Goal: Check status

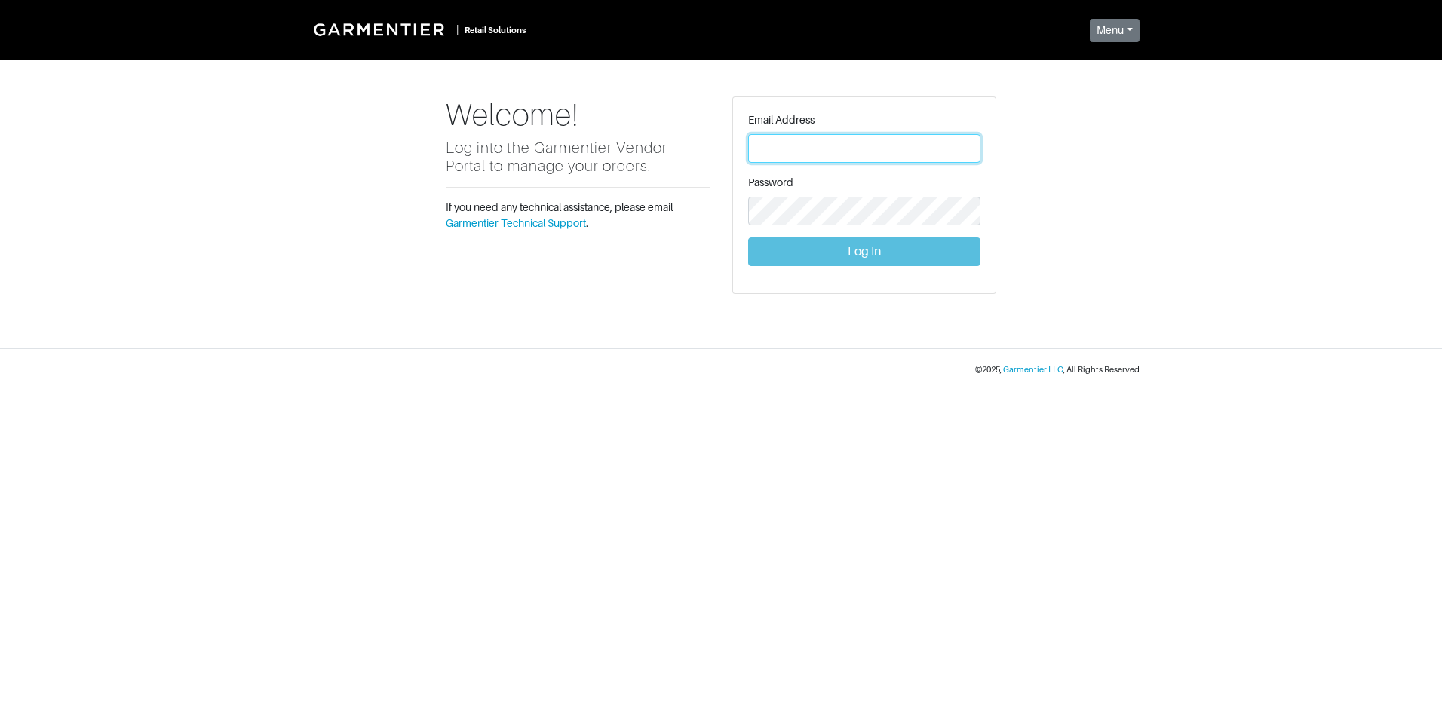
type input "[PERSON_NAME][EMAIL_ADDRESS][DOMAIN_NAME]"
click at [859, 250] on button "Log In" at bounding box center [864, 252] width 232 height 29
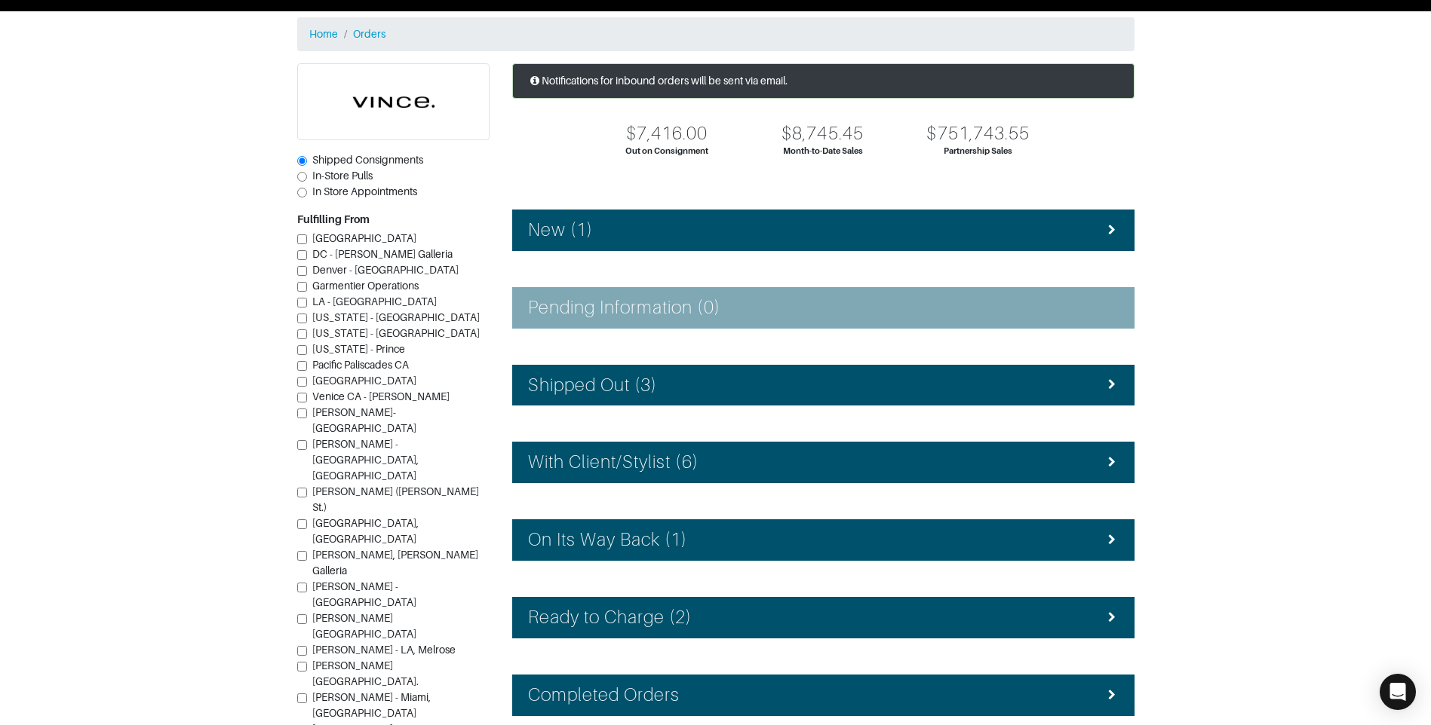
scroll to position [75, 0]
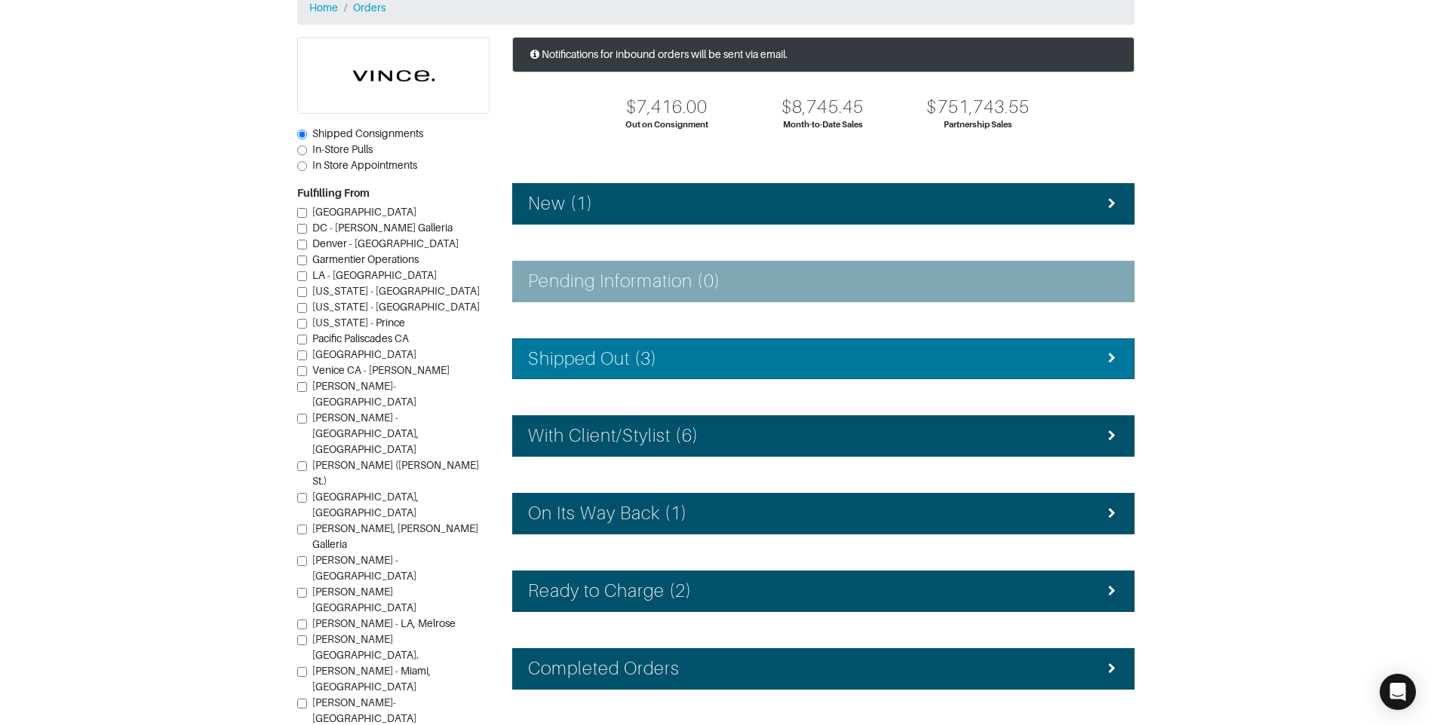
click at [812, 367] on div "Shipped Out (3)" at bounding box center [823, 359] width 590 height 22
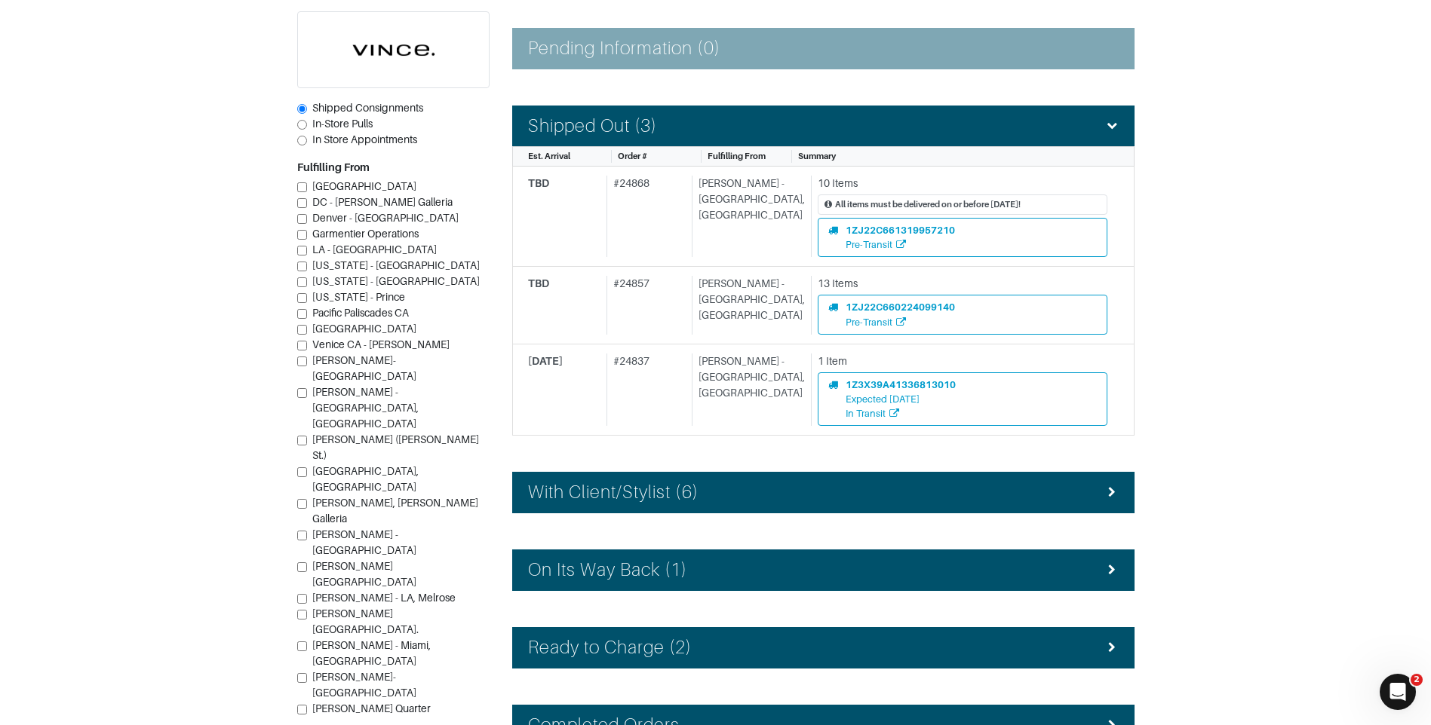
scroll to position [377, 0]
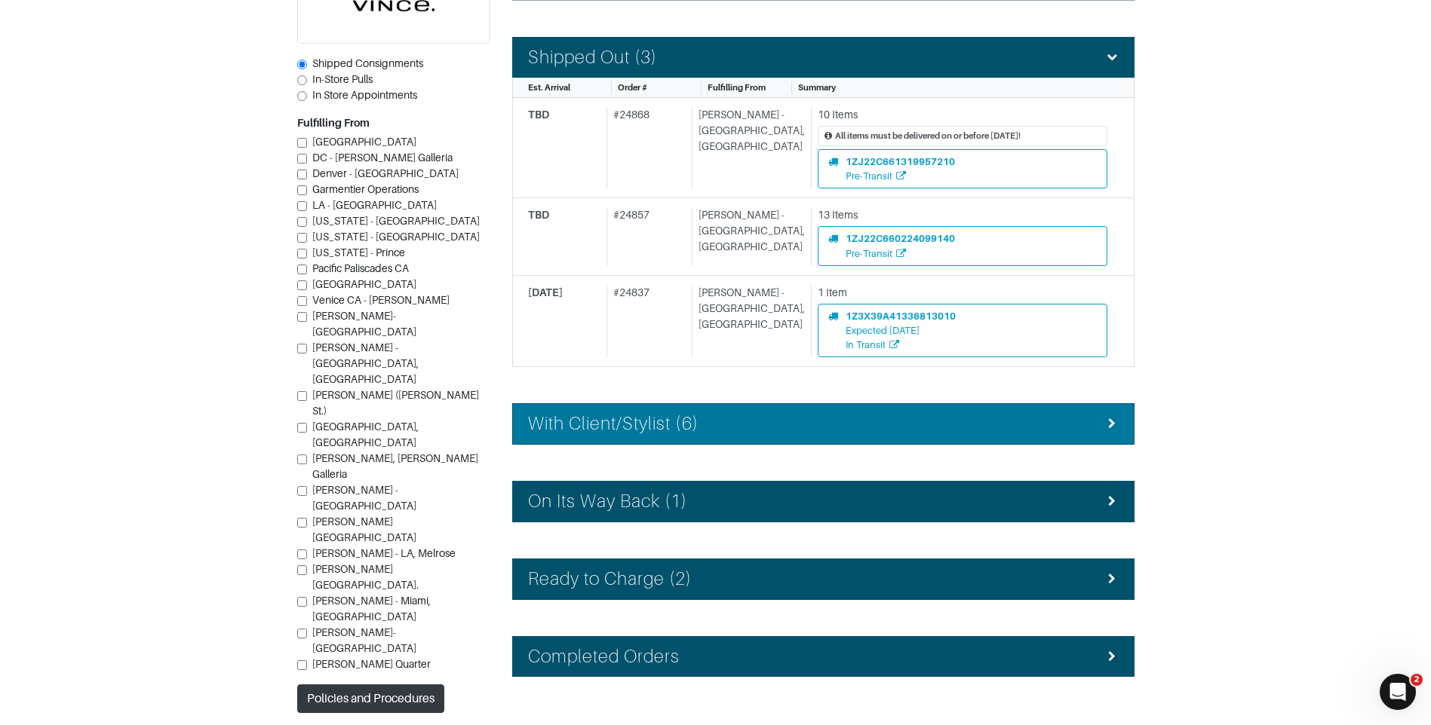
click at [789, 419] on div "With Client/Stylist (6)" at bounding box center [823, 424] width 590 height 22
